Goal: Find specific page/section: Find specific page/section

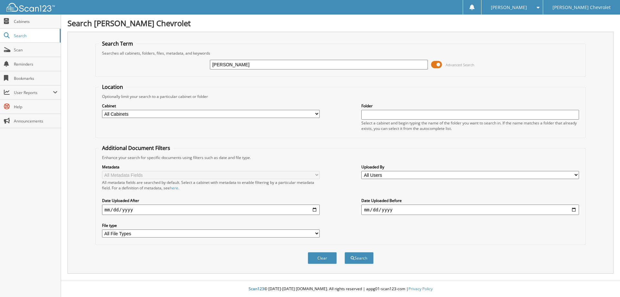
type input "[PERSON_NAME]"
click at [345, 252] on button "Search" at bounding box center [359, 258] width 29 height 12
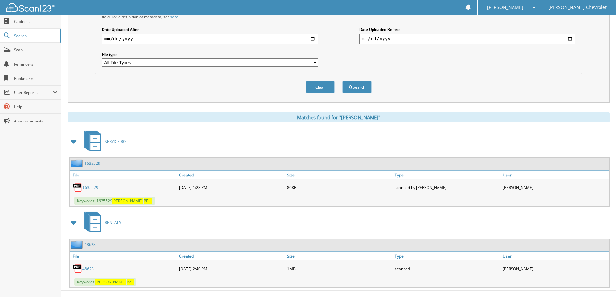
scroll to position [181, 0]
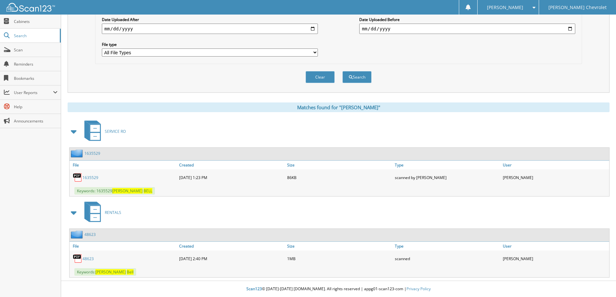
click at [89, 234] on link "48623" at bounding box center [89, 234] width 11 height 5
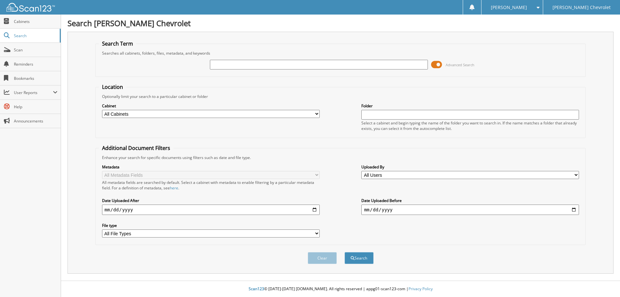
click at [291, 66] on input "text" at bounding box center [319, 65] width 218 height 10
type input "[PERSON_NAME]"
drag, startPoint x: 226, startPoint y: 112, endPoint x: 222, endPoint y: 117, distance: 6.4
click at [226, 112] on select "All Cabinets ACCOUNTS PAYABLE RENTALS SERVICE RO Needs Filing" at bounding box center [211, 114] width 218 height 8
select select "5101"
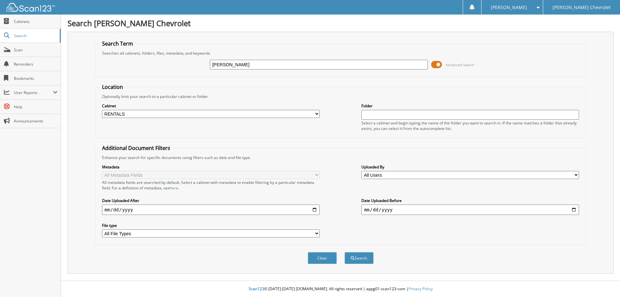
click at [102, 110] on select "All Cabinets ACCOUNTS PAYABLE RENTALS SERVICE RO Needs Filing" at bounding box center [211, 114] width 218 height 8
click at [361, 257] on button "Search" at bounding box center [359, 258] width 29 height 12
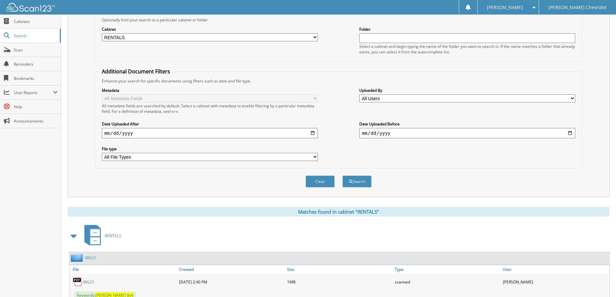
scroll to position [100, 0]
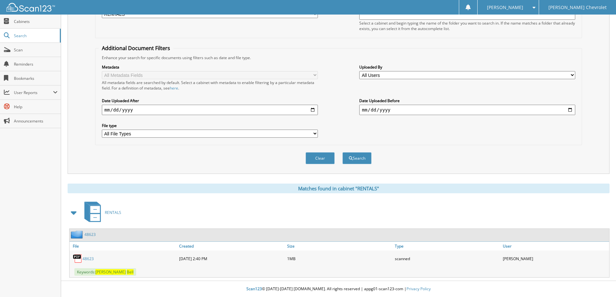
click at [89, 235] on link "48623" at bounding box center [89, 234] width 11 height 5
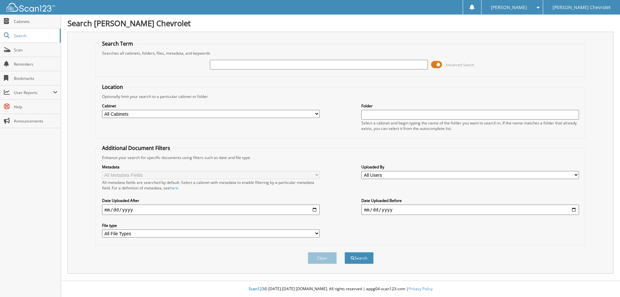
click at [23, 21] on span "Cabinets" at bounding box center [36, 21] width 44 height 5
type input "[PERSON_NAME]"
click at [132, 114] on select "All Cabinets ACCOUNTS PAYABLE RENTALS SERVICE RO Needs Filing" at bounding box center [211, 114] width 218 height 8
select select "5101"
click at [102, 110] on select "All Cabinets ACCOUNTS PAYABLE RENTALS SERVICE RO Needs Filing" at bounding box center [211, 114] width 218 height 8
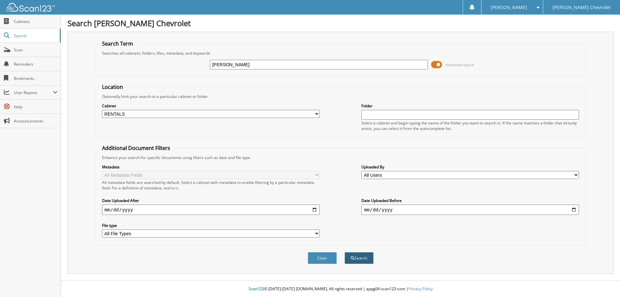
click at [358, 258] on button "Search" at bounding box center [359, 258] width 29 height 12
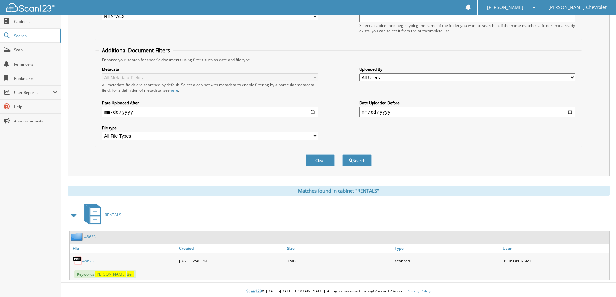
scroll to position [100, 0]
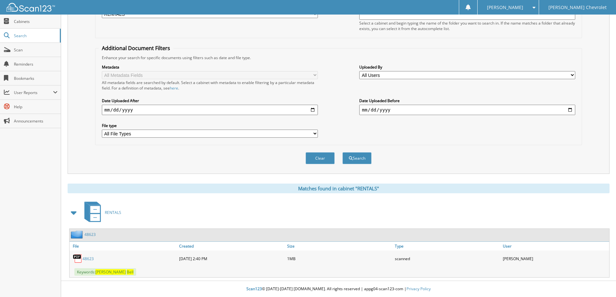
click at [90, 234] on link "48623" at bounding box center [89, 234] width 11 height 5
